Goal: Information Seeking & Learning: Check status

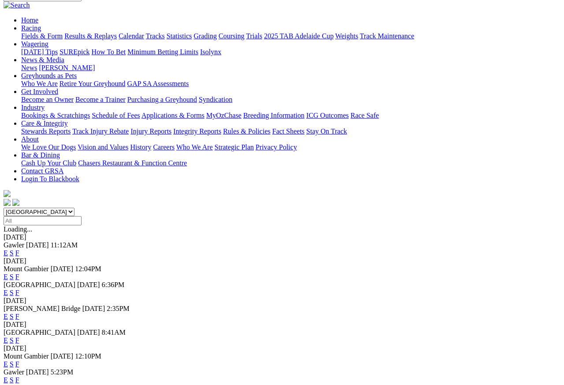
scroll to position [79, 0]
click at [19, 337] on link "F" at bounding box center [17, 340] width 4 height 7
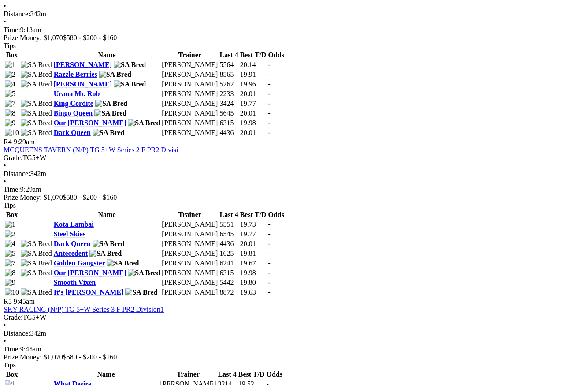
scroll to position [787, 0]
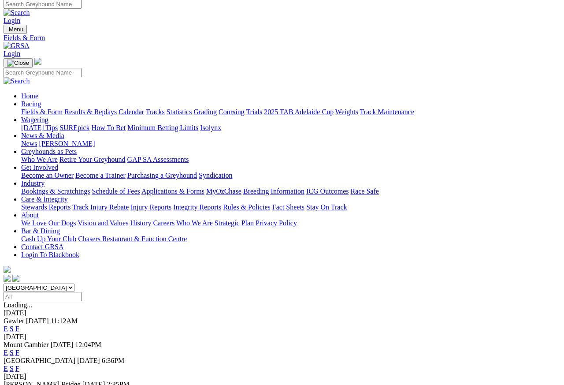
scroll to position [4, 0]
click at [105, 108] on link "Results & Replays" at bounding box center [90, 111] width 52 height 7
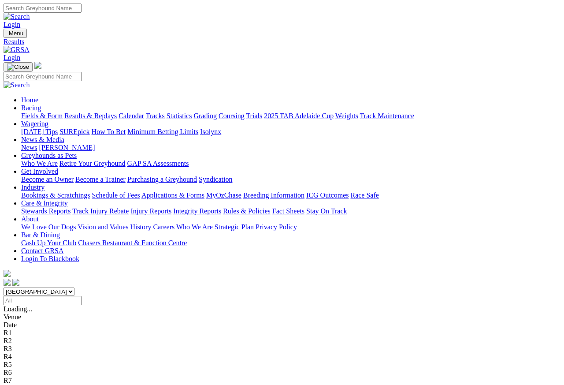
scroll to position [4, 0]
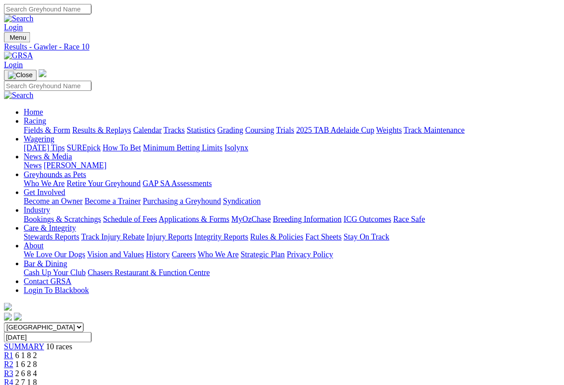
scroll to position [4, 0]
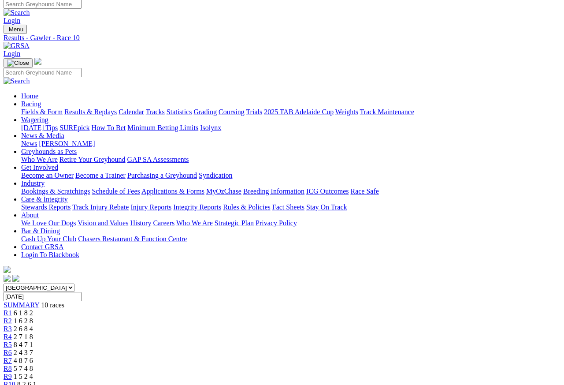
click at [12, 333] on link "R4" at bounding box center [8, 336] width 8 height 7
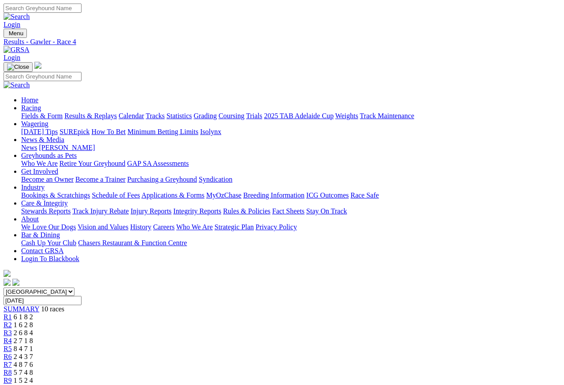
click at [12, 342] on link "R5" at bounding box center [8, 348] width 8 height 7
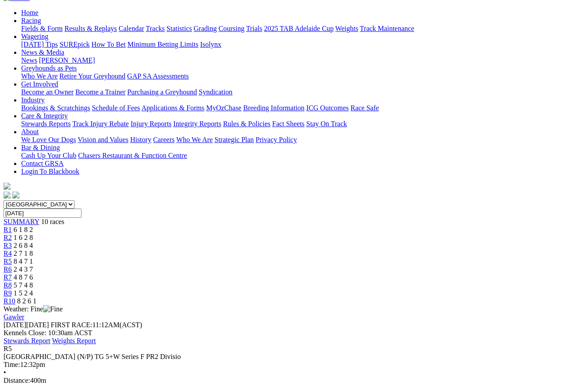
scroll to position [86, 0]
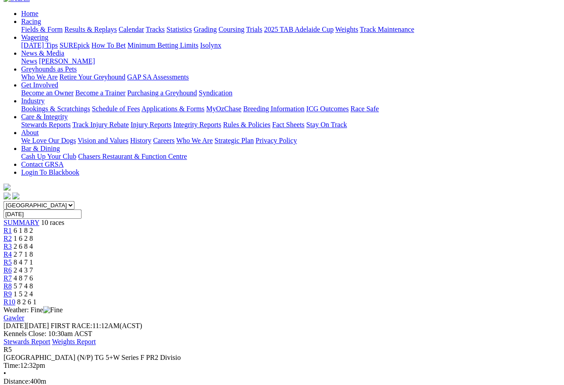
click at [12, 274] on span "R7" at bounding box center [8, 277] width 8 height 7
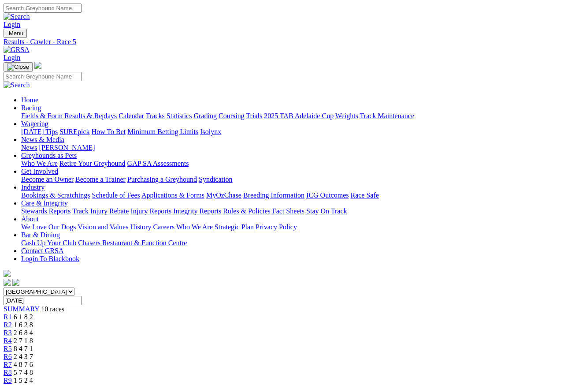
scroll to position [4, 0]
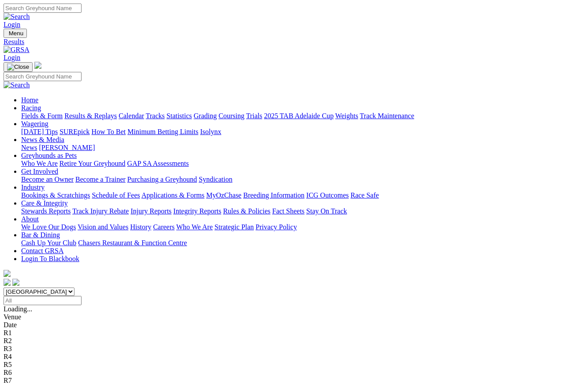
scroll to position [4, 0]
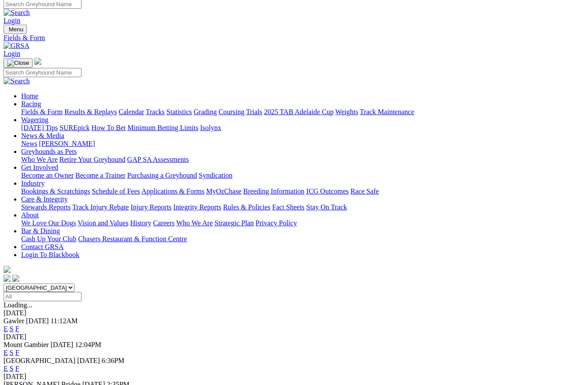
scroll to position [4, 0]
click at [19, 349] on link "F" at bounding box center [17, 352] width 4 height 7
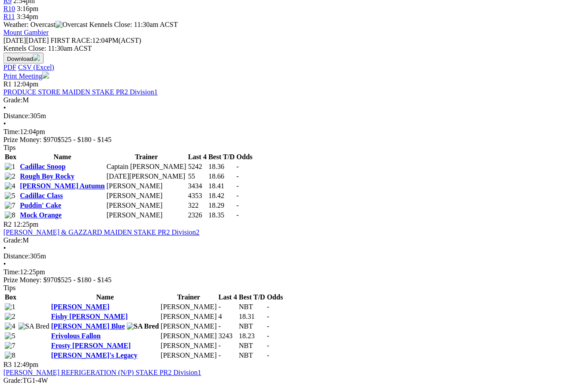
scroll to position [380, 0]
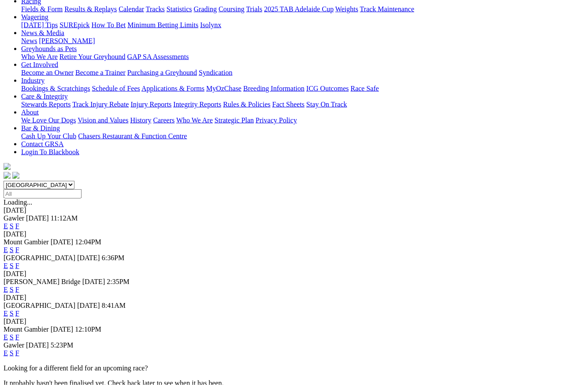
scroll to position [107, 0]
click at [19, 333] on link "F" at bounding box center [17, 336] width 4 height 7
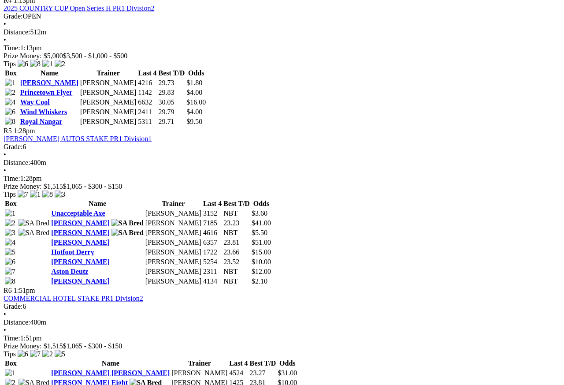
scroll to position [911, 0]
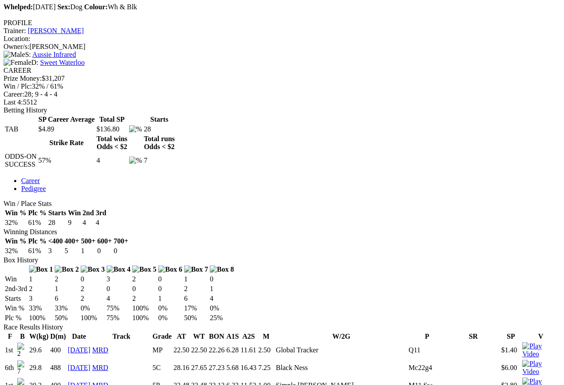
scroll to position [313, 0]
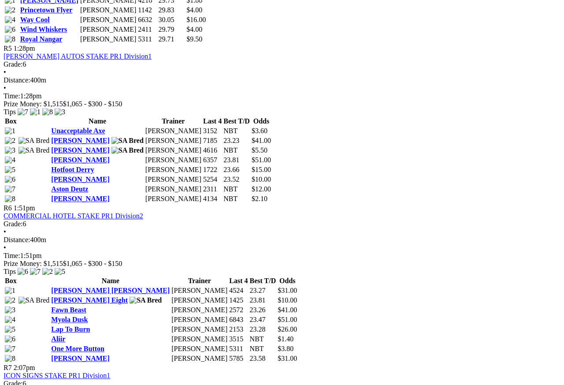
scroll to position [993, 0]
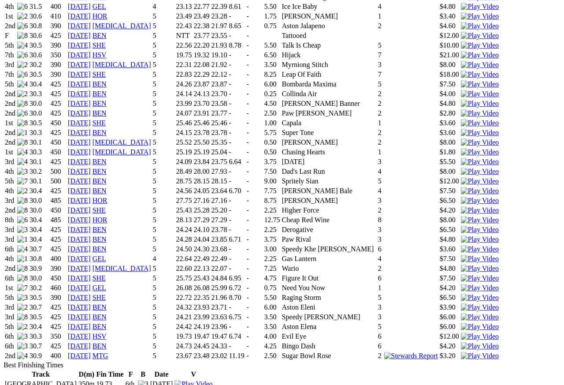
scroll to position [787, 0]
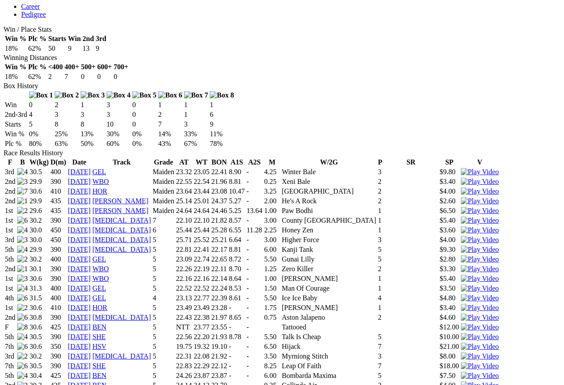
scroll to position [486, 0]
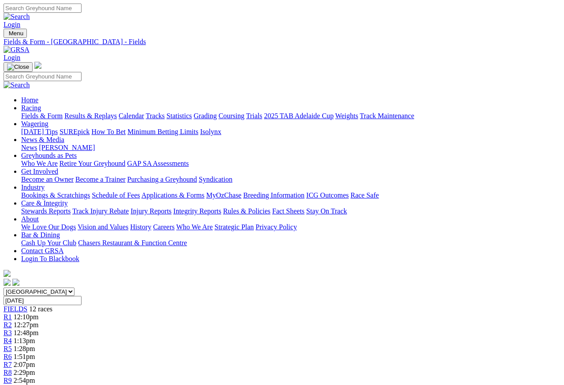
scroll to position [4, 0]
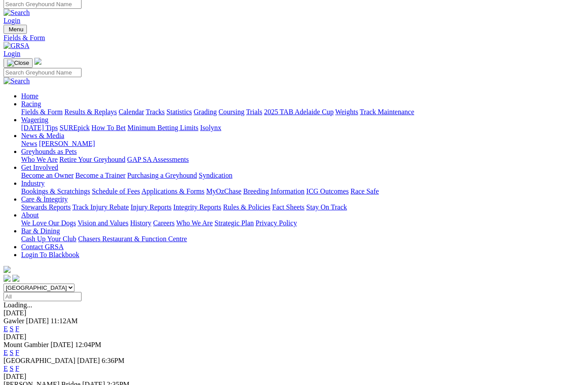
scroll to position [4, 0]
click at [108, 108] on link "Results & Replays" at bounding box center [90, 111] width 52 height 7
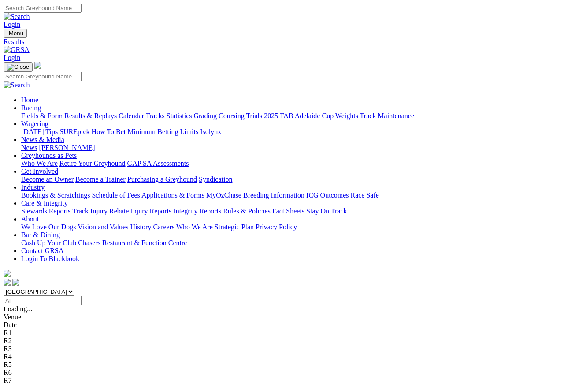
scroll to position [4, 0]
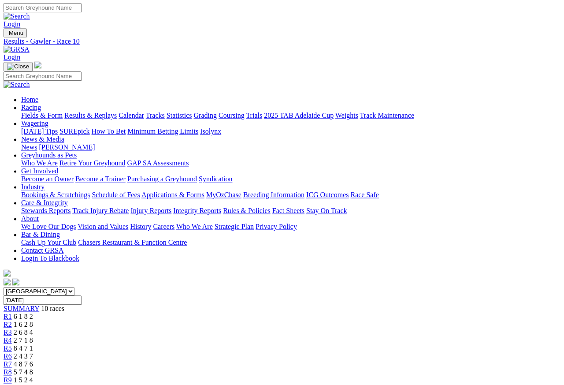
scroll to position [13, 0]
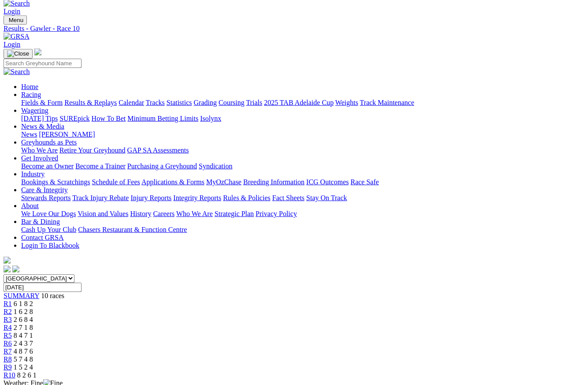
click at [12, 342] on span "R9" at bounding box center [8, 366] width 8 height 7
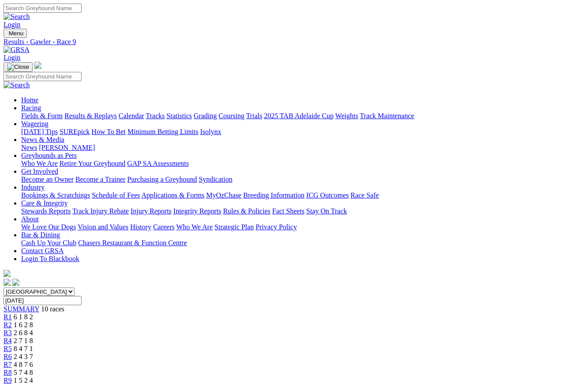
scroll to position [4, 0]
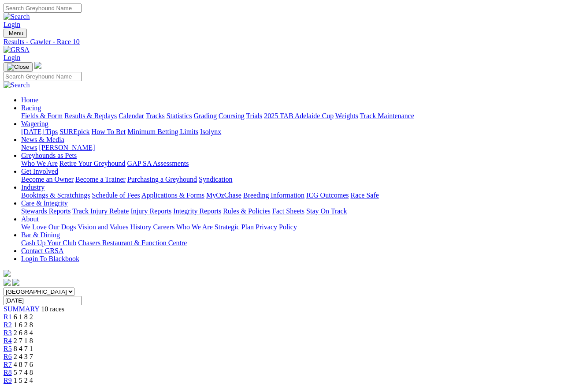
scroll to position [8, 0]
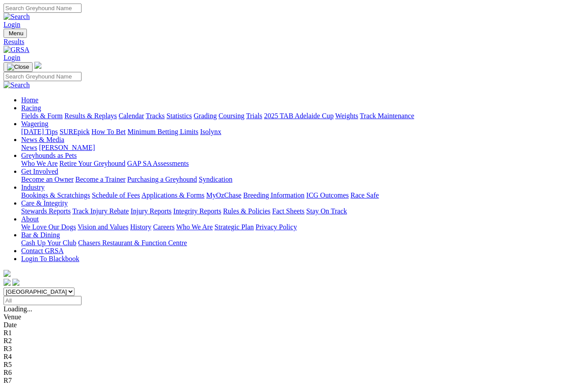
scroll to position [4, 0]
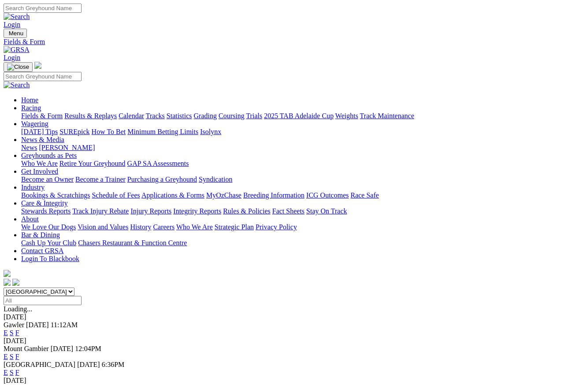
scroll to position [4, 0]
